Goal: Navigation & Orientation: Go to known website

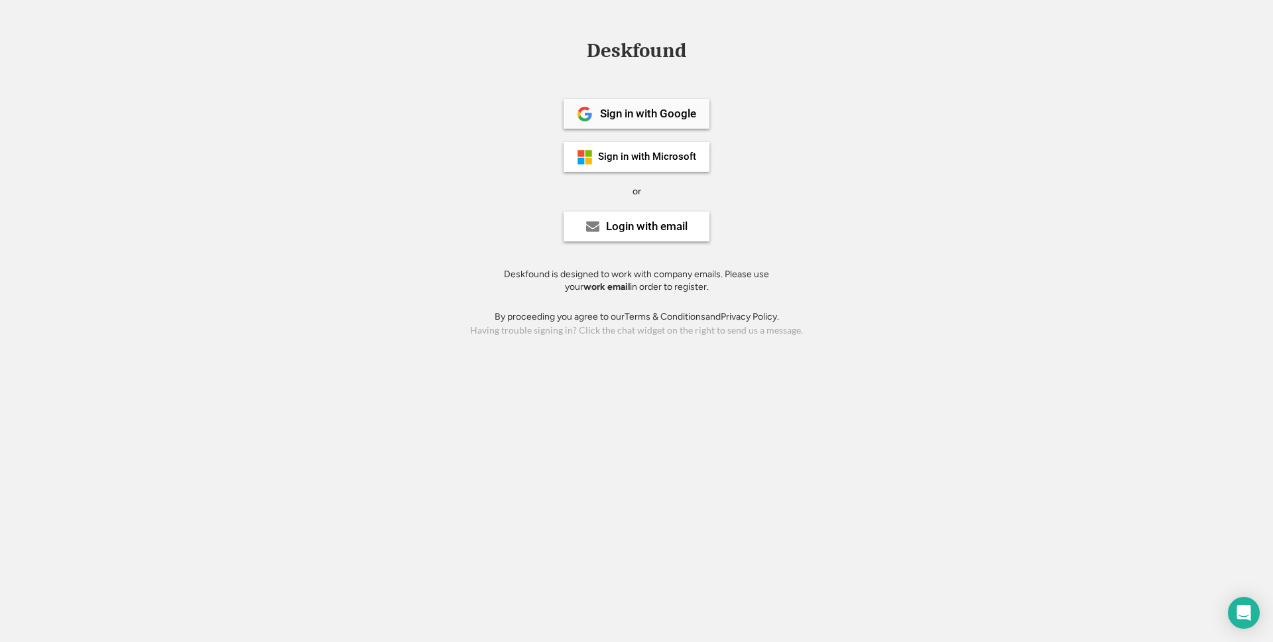
click at [671, 117] on div "Sign in with Google" at bounding box center [648, 113] width 96 height 11
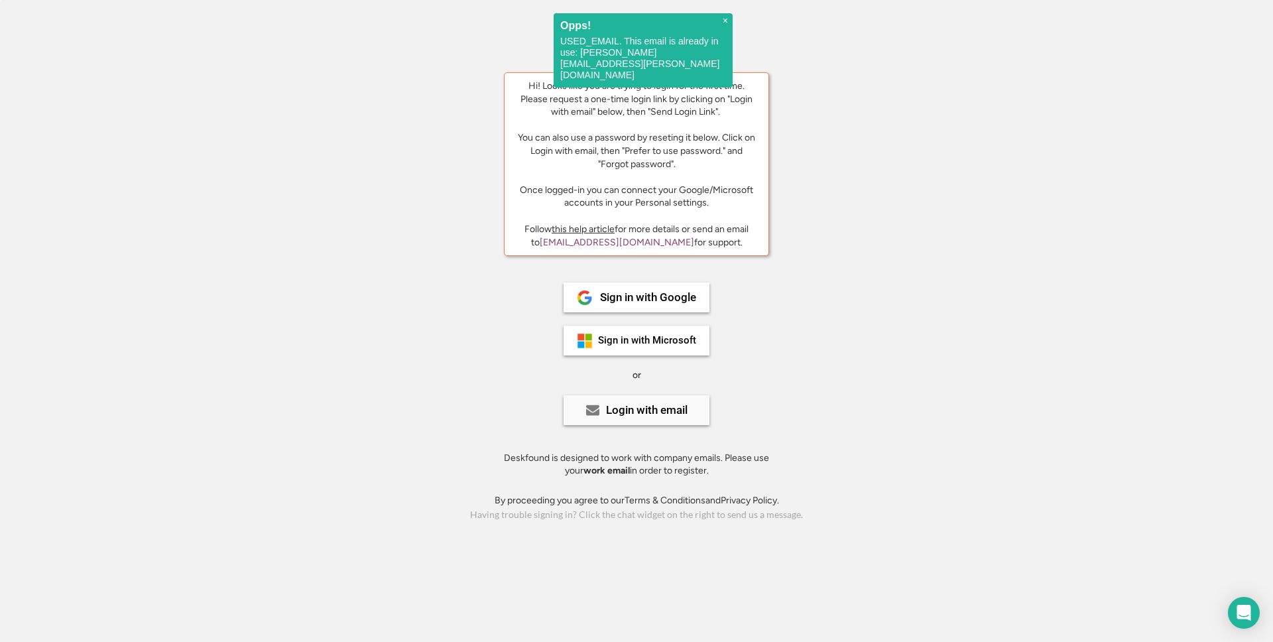
click at [639, 412] on div "Login with email" at bounding box center [647, 409] width 82 height 11
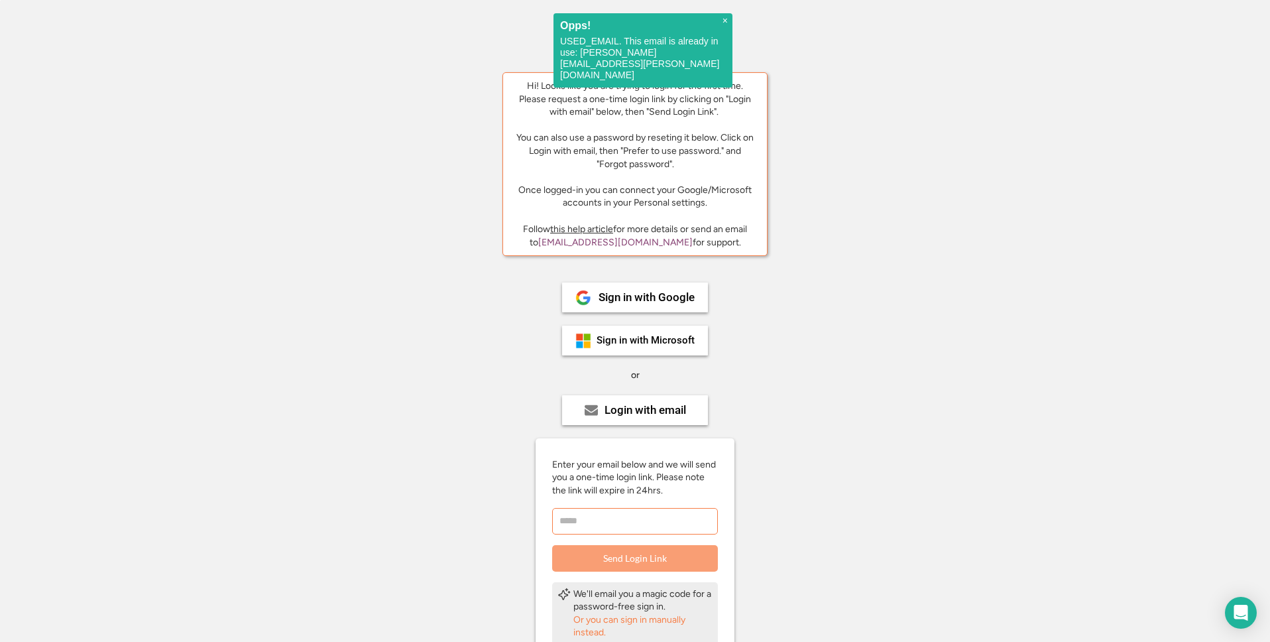
click at [626, 514] on input "email" at bounding box center [635, 521] width 166 height 27
type input "**********"
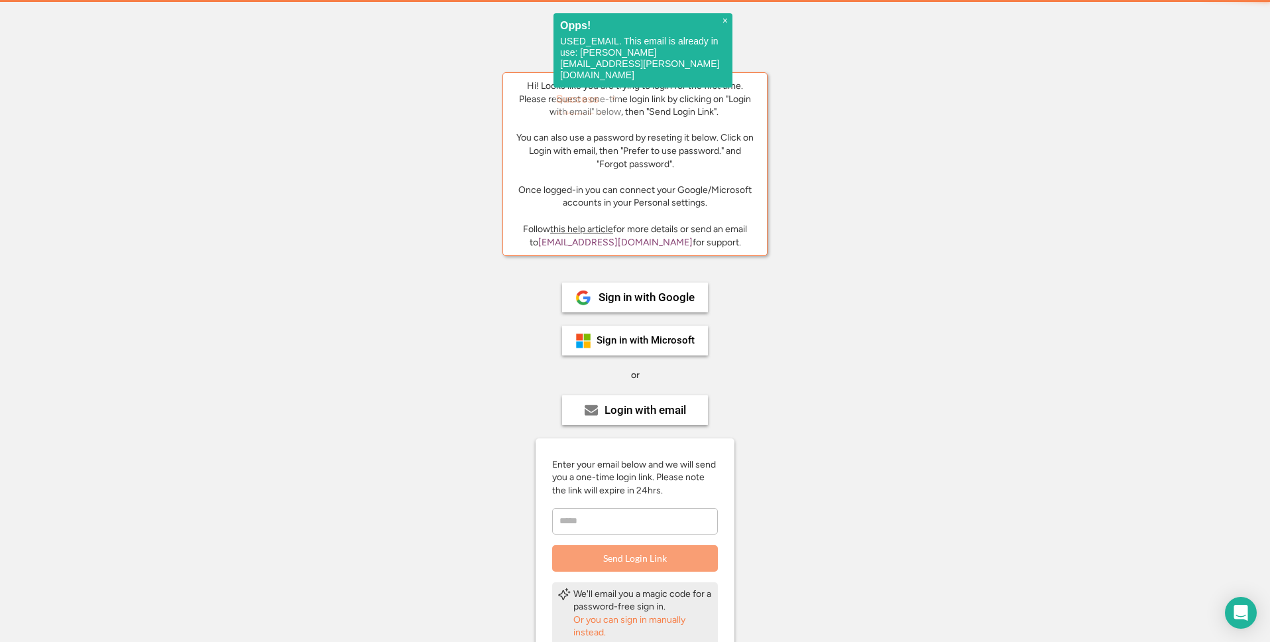
click at [656, 556] on button "Send Login Link" at bounding box center [635, 558] width 166 height 27
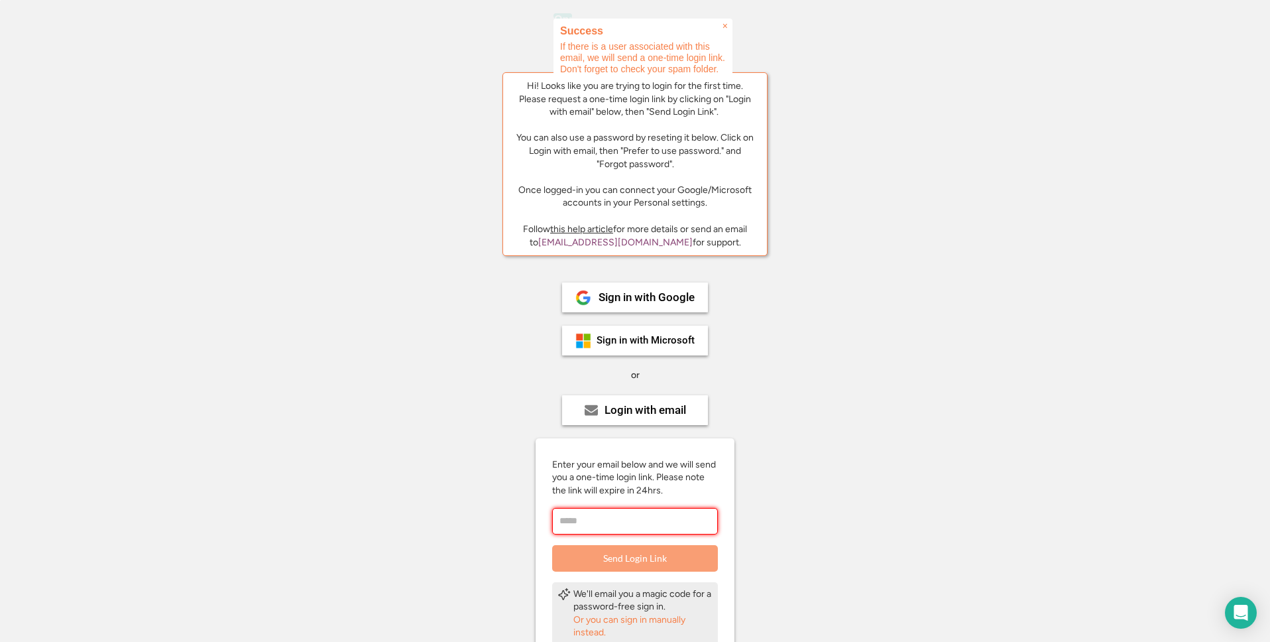
click at [868, 277] on div "Deskfound Hi! Looks like you are trying to login for the first time. Please req…" at bounding box center [635, 408] width 1270 height 736
click at [919, 222] on div "Deskfound Hi! Looks like you are trying to login for the first time. Please req…" at bounding box center [635, 408] width 1270 height 736
